Goal: Task Accomplishment & Management: Manage account settings

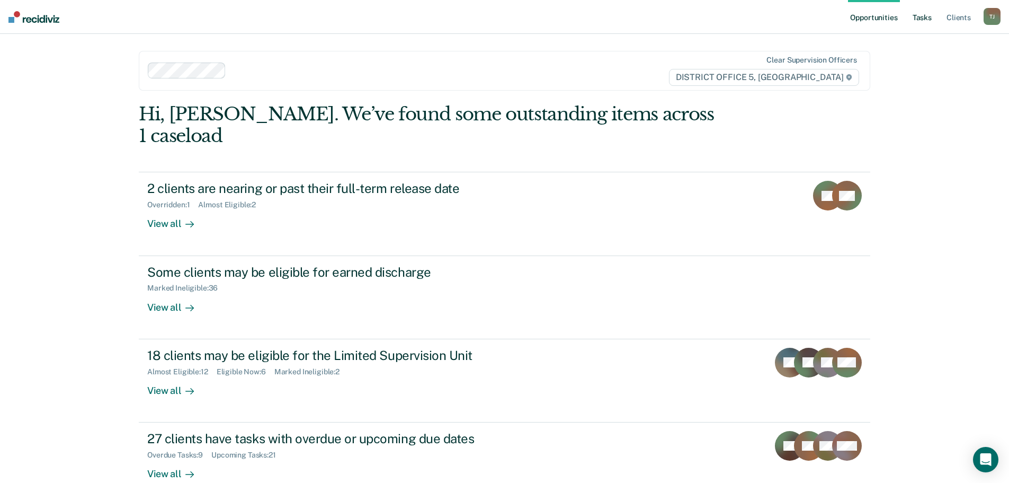
click at [921, 17] on link "Tasks" at bounding box center [921, 17] width 23 height 34
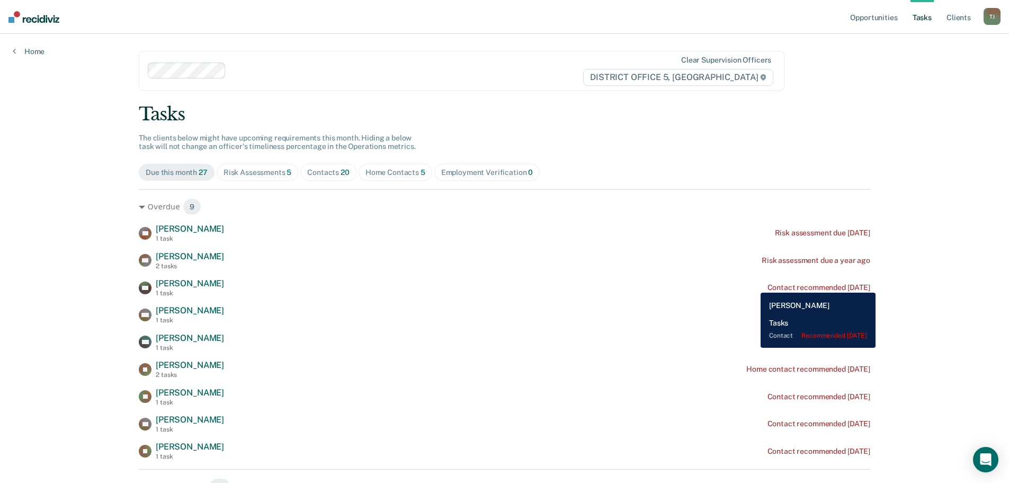
click at [753, 284] on div "BG [PERSON_NAME] 1 task Contact recommended [DATE]" at bounding box center [504, 287] width 731 height 19
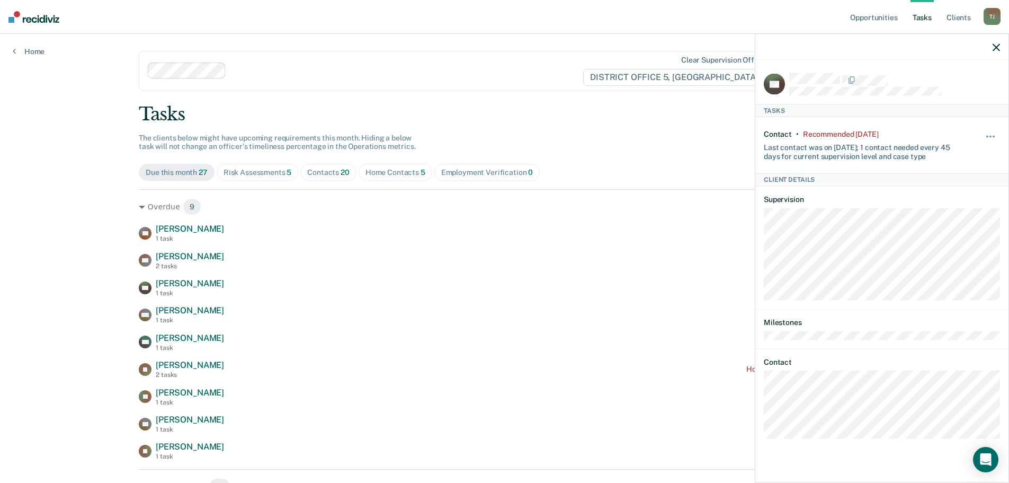
click at [994, 131] on div "Hide from tasks list for... 7 days 30 days 90 days" at bounding box center [991, 145] width 18 height 31
click at [990, 136] on span "button" at bounding box center [990, 137] width 2 height 2
click at [949, 206] on button "30 days" at bounding box center [962, 203] width 76 height 17
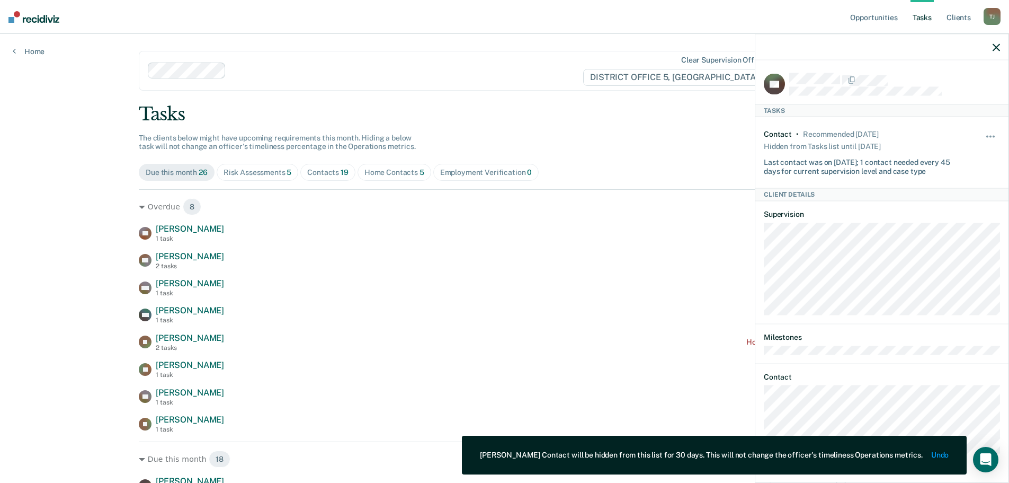
click at [1001, 53] on div at bounding box center [881, 47] width 253 height 26
click at [998, 52] on div at bounding box center [881, 47] width 253 height 26
click at [995, 48] on icon "button" at bounding box center [996, 46] width 7 height 7
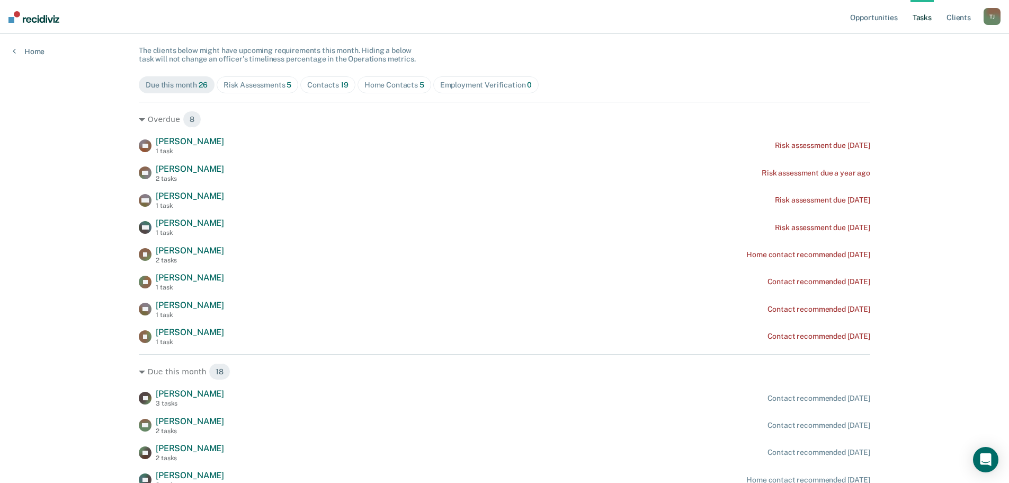
scroll to position [106, 0]
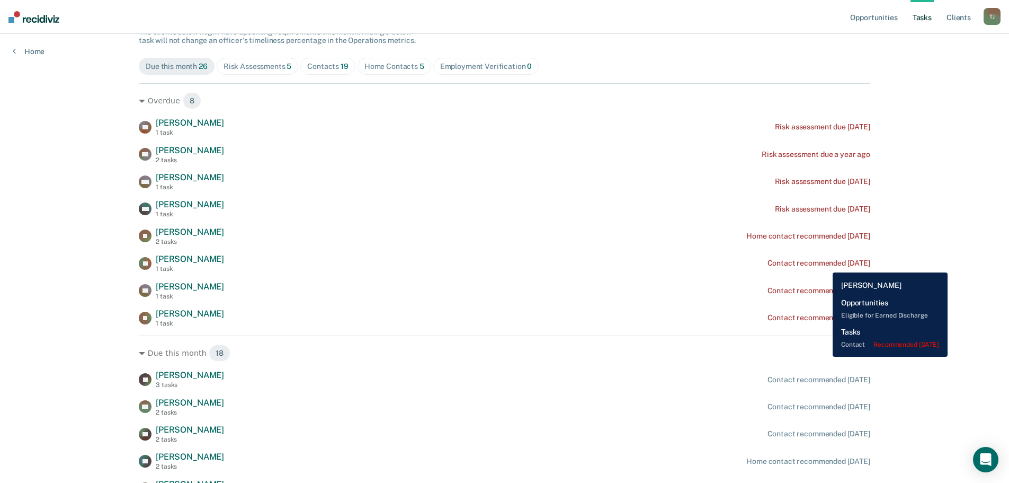
click at [825, 264] on div "Contact recommended [DATE]" at bounding box center [818, 262] width 103 height 9
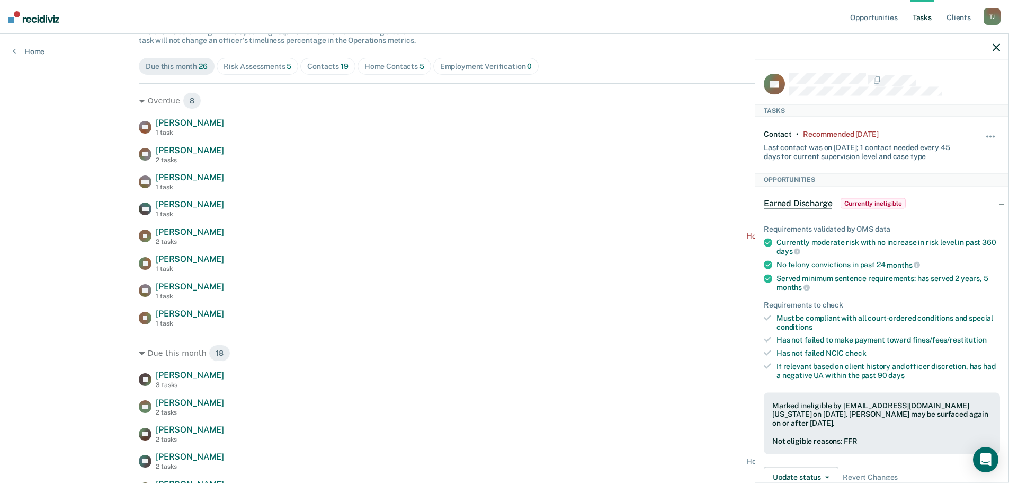
click at [993, 130] on div "AJ Tasks Contact • Recommended [DATE] Last contact was on [DATE]; 1 contact nee…" at bounding box center [881, 269] width 253 height 419
click at [989, 136] on span "button" at bounding box center [990, 137] width 2 height 2
click at [965, 203] on button "30 days" at bounding box center [962, 203] width 76 height 17
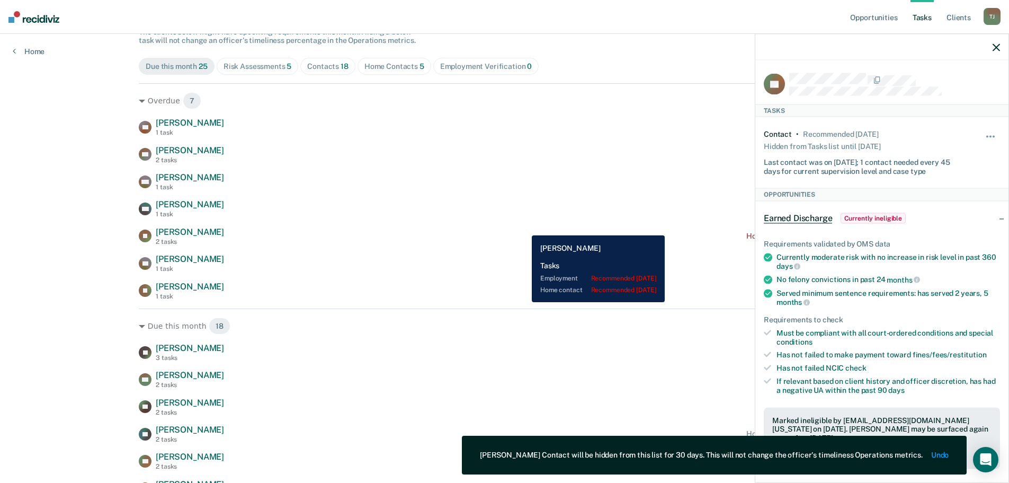
click at [524, 227] on div "JS [PERSON_NAME] 2 tasks Home contact recommended [DATE]" at bounding box center [504, 236] width 731 height 19
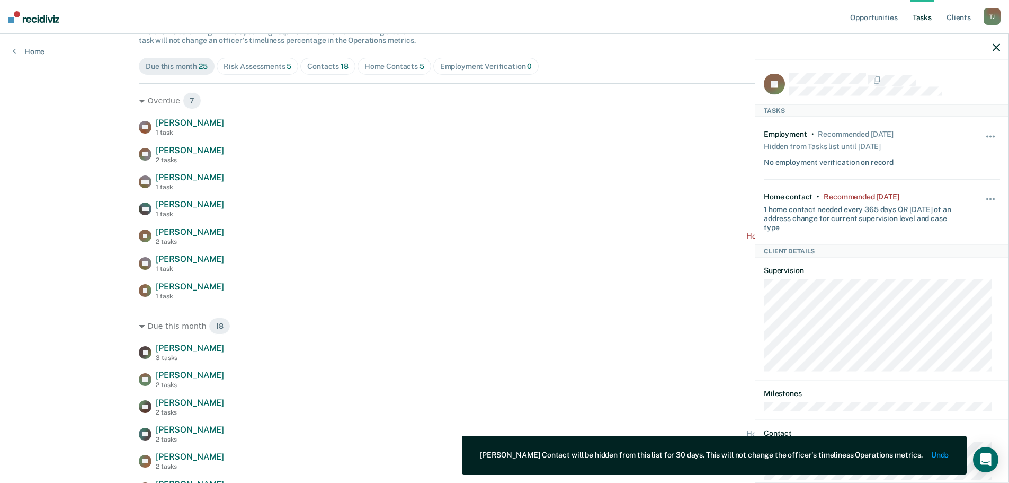
click at [996, 45] on icon "button" at bounding box center [996, 46] width 7 height 7
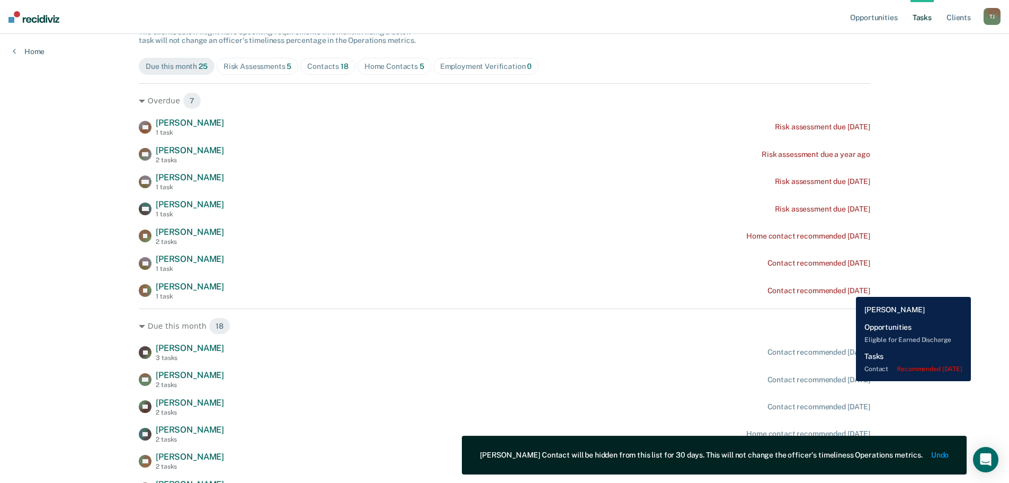
click at [848, 289] on div "Contact recommended [DATE]" at bounding box center [818, 290] width 103 height 9
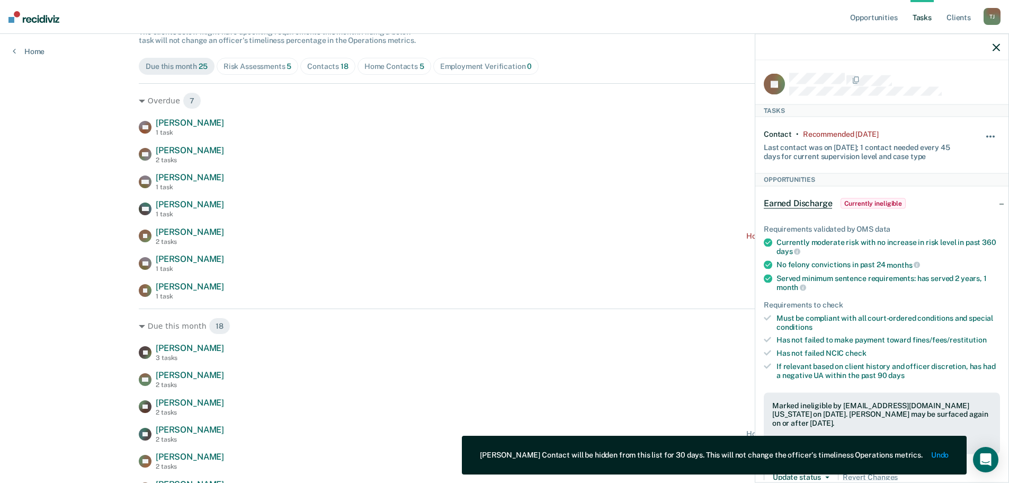
click at [982, 133] on button "button" at bounding box center [991, 141] width 18 height 17
click at [966, 201] on button "30 days" at bounding box center [962, 203] width 76 height 17
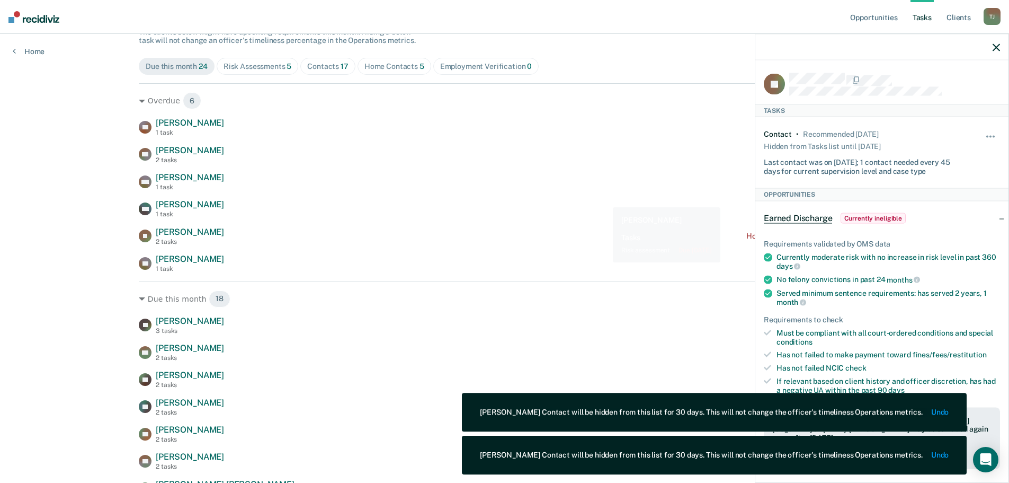
click at [567, 198] on div "SB [PERSON_NAME] 1 task Risk assessment due [DATE] KK [PERSON_NAME] 2 tasks Ris…" at bounding box center [504, 195] width 731 height 155
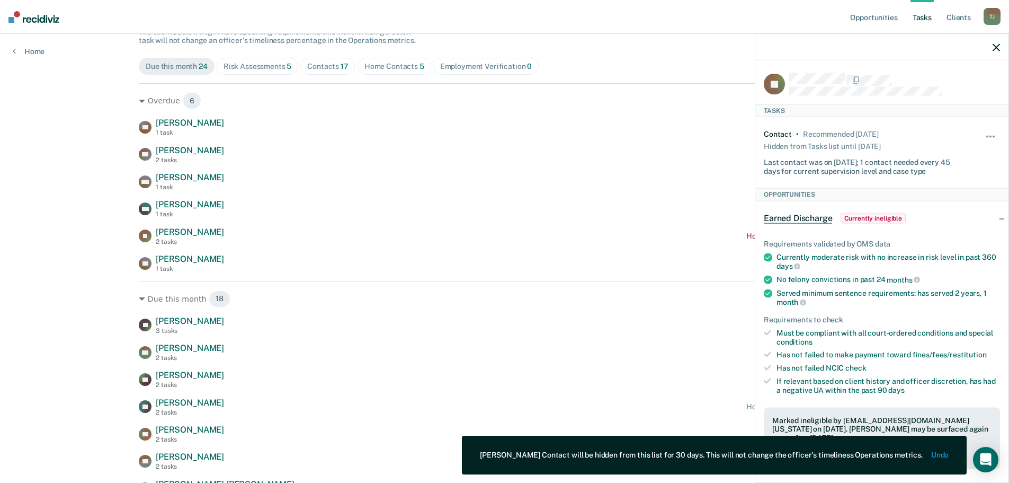
click at [995, 47] on icon "button" at bounding box center [996, 46] width 7 height 7
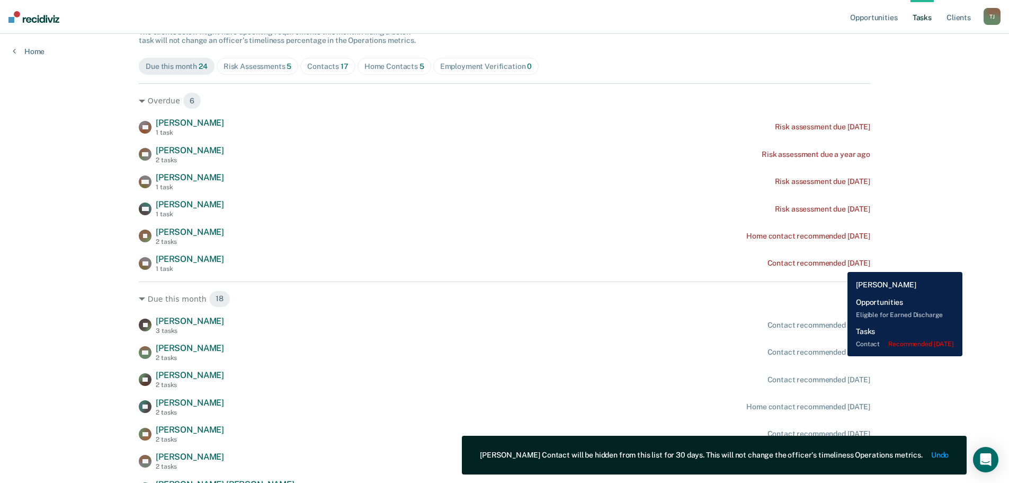
click at [839, 264] on div "Contact recommended [DATE]" at bounding box center [818, 262] width 103 height 9
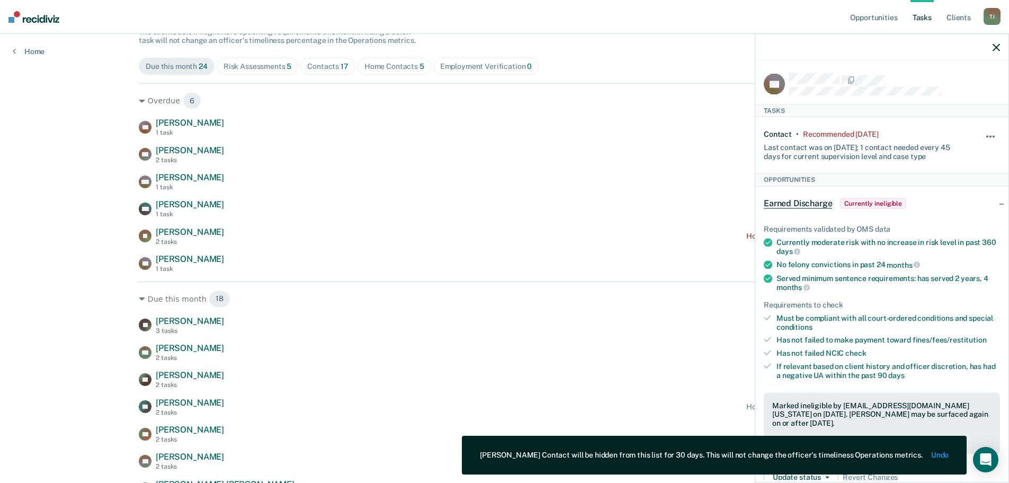
click at [993, 136] on span "button" at bounding box center [994, 137] width 2 height 2
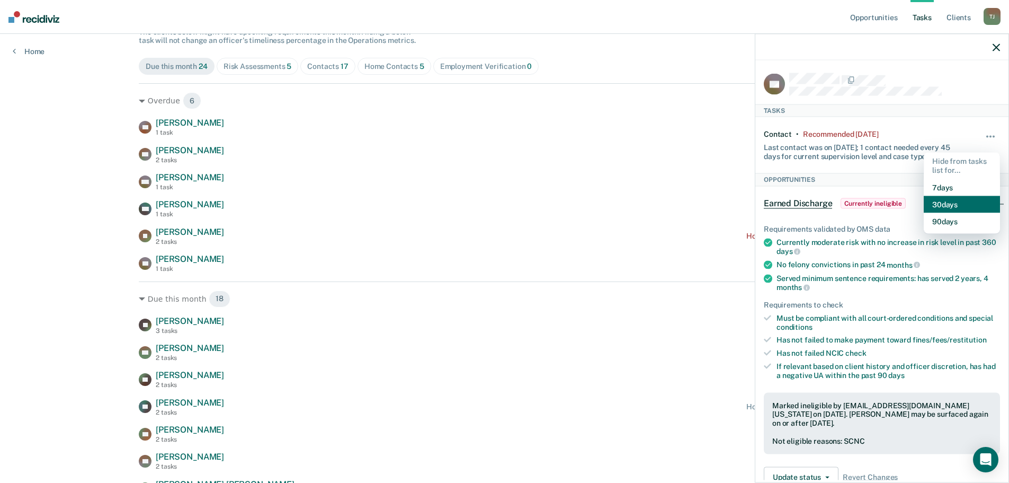
click at [957, 195] on button "30 days" at bounding box center [962, 203] width 76 height 17
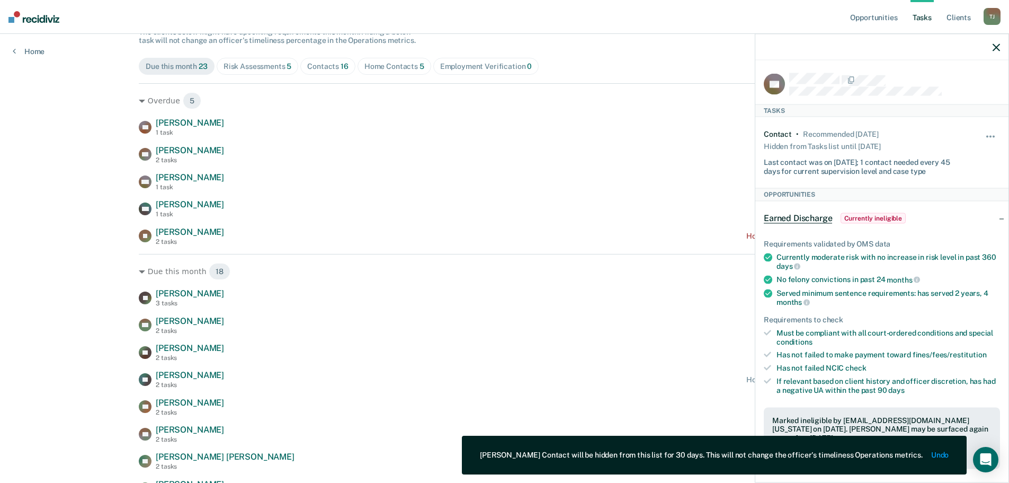
click at [998, 47] on icon "button" at bounding box center [996, 46] width 7 height 7
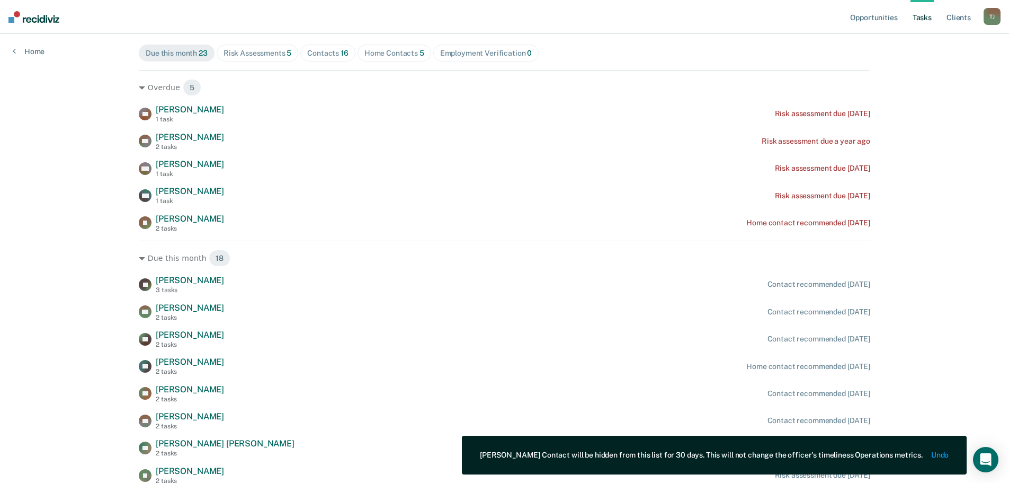
scroll to position [0, 0]
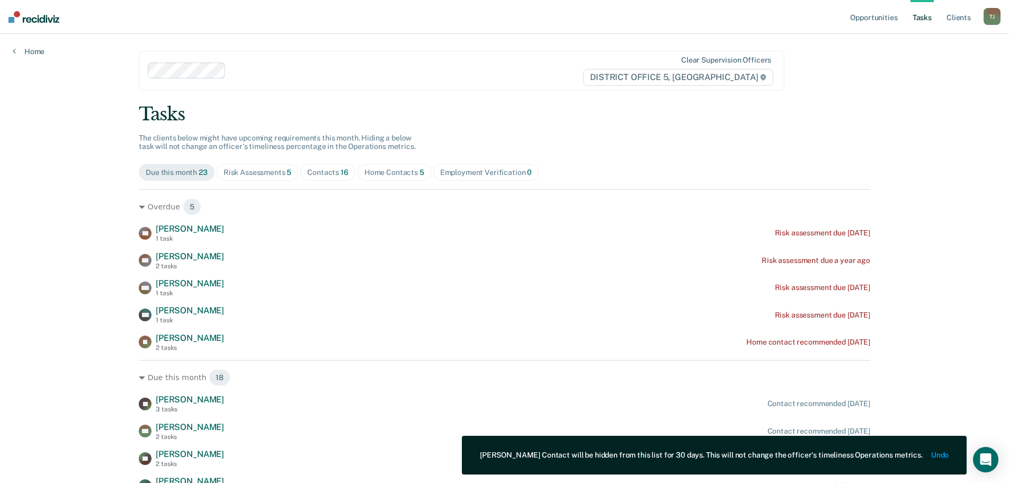
click at [260, 172] on div "Risk Assessments 5" at bounding box center [258, 172] width 68 height 9
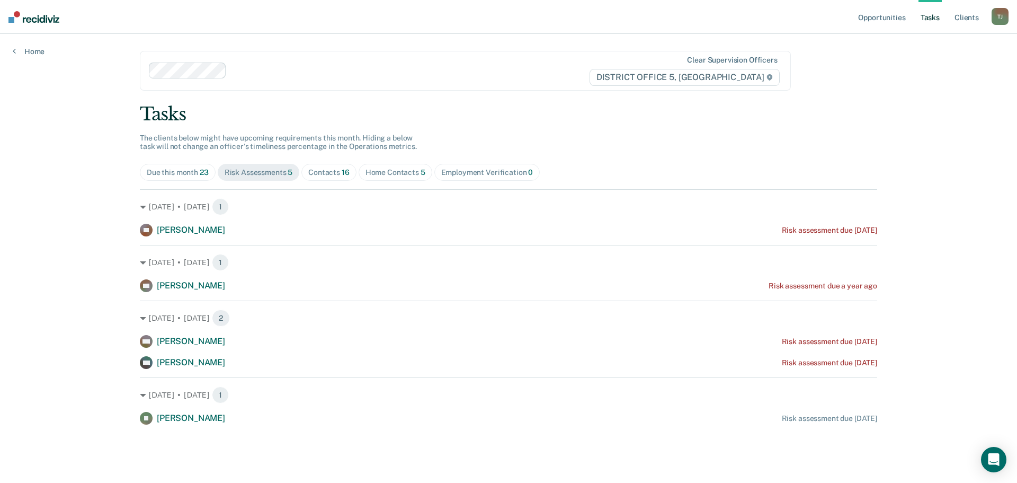
click at [337, 171] on div "Contacts 16" at bounding box center [328, 172] width 41 height 9
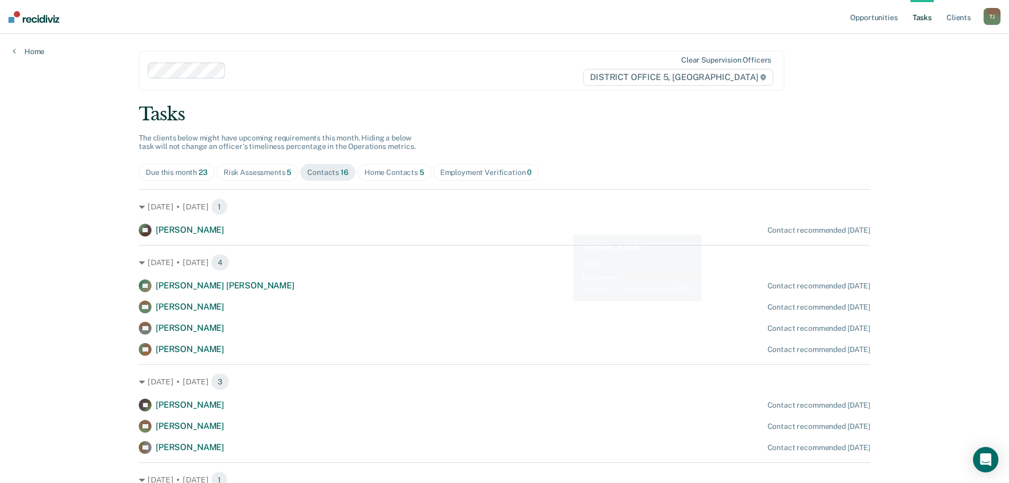
click at [346, 159] on div "Tasks The clients below might have upcoming requirements this month. Hiding a b…" at bounding box center [504, 431] width 731 height 657
click at [381, 177] on span "Home Contacts 5" at bounding box center [395, 172] width 74 height 17
